Goal: Book appointment/travel/reservation

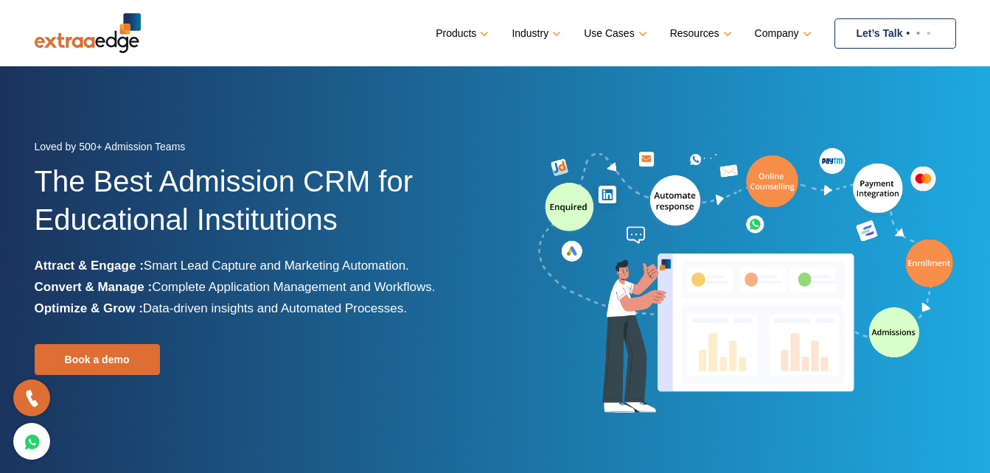
click at [883, 36] on link "Let’s Talk" at bounding box center [896, 33] width 122 height 30
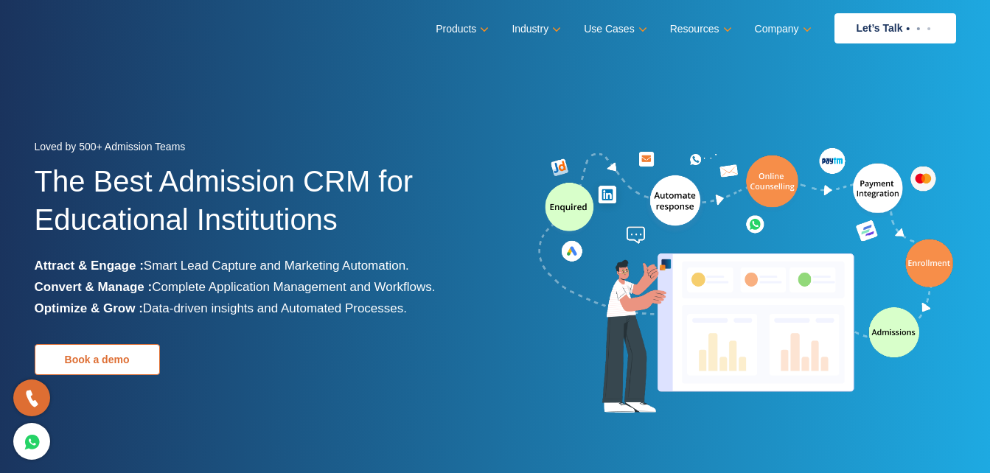
click at [119, 369] on link "Book a demo" at bounding box center [97, 359] width 125 height 31
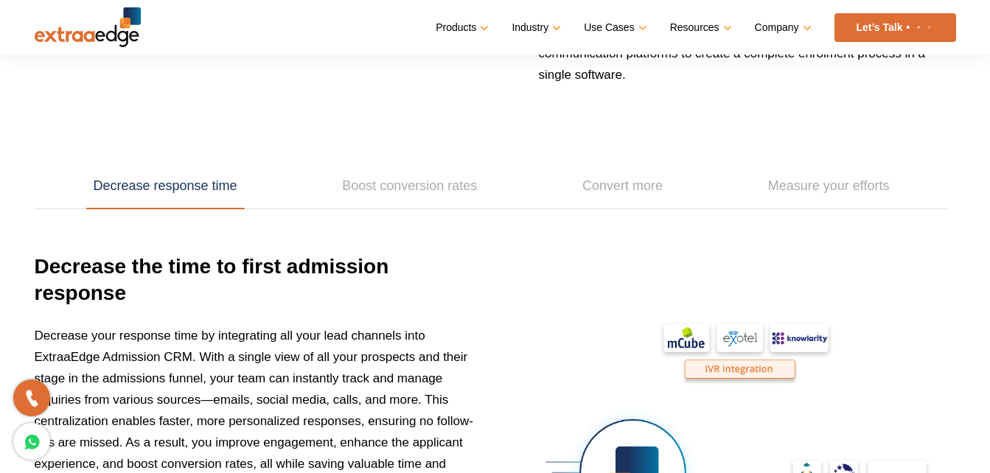
scroll to position [1843, 0]
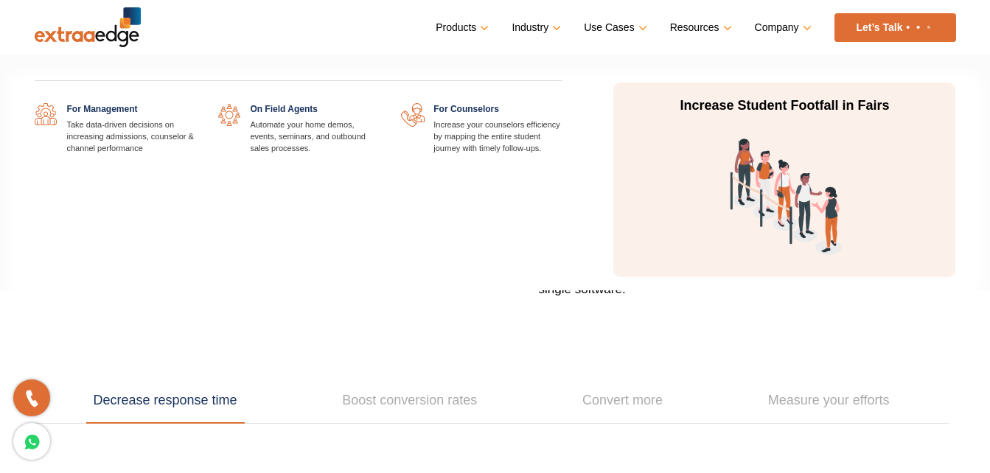
click at [621, 28] on link "Use Cases" at bounding box center [614, 27] width 60 height 21
click at [591, 38] on link "Use Cases" at bounding box center [614, 27] width 60 height 21
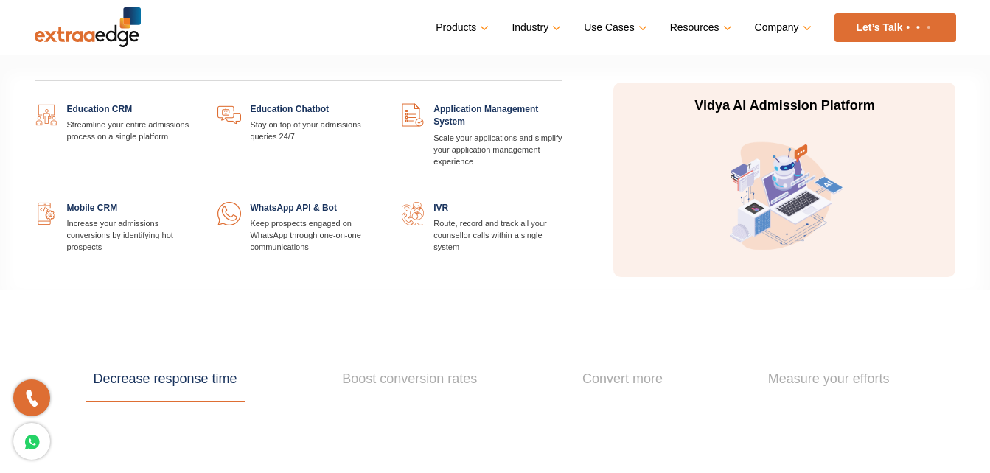
click at [470, 31] on link "Products" at bounding box center [461, 27] width 50 height 21
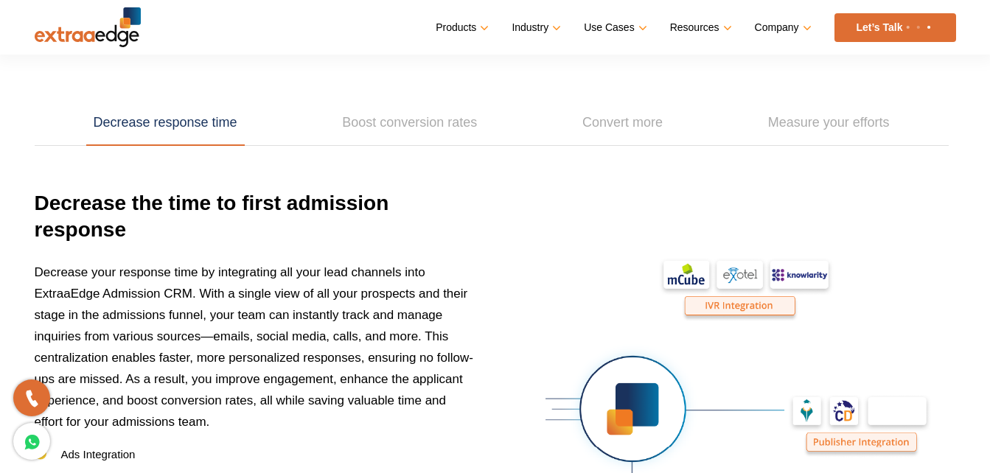
scroll to position [2103, 0]
